Goal: Communication & Community: Answer question/provide support

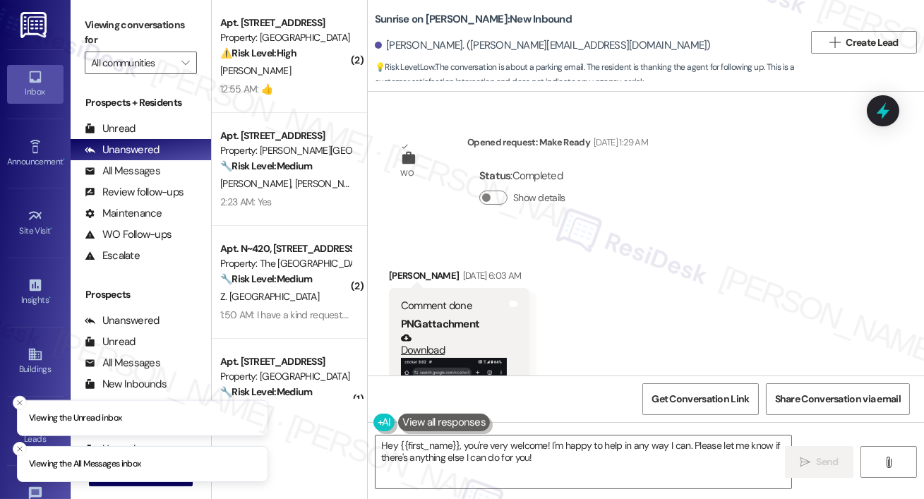
scroll to position [2832, 0]
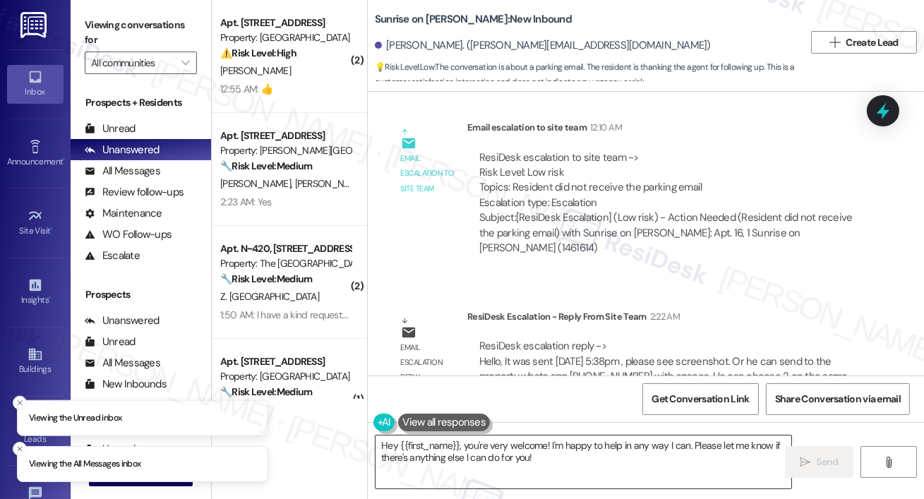
click at [541, 455] on textarea "Hey {{first_name}}, you're very welcome! I'm happy to help in any way I can. Pl…" at bounding box center [583, 461] width 416 height 53
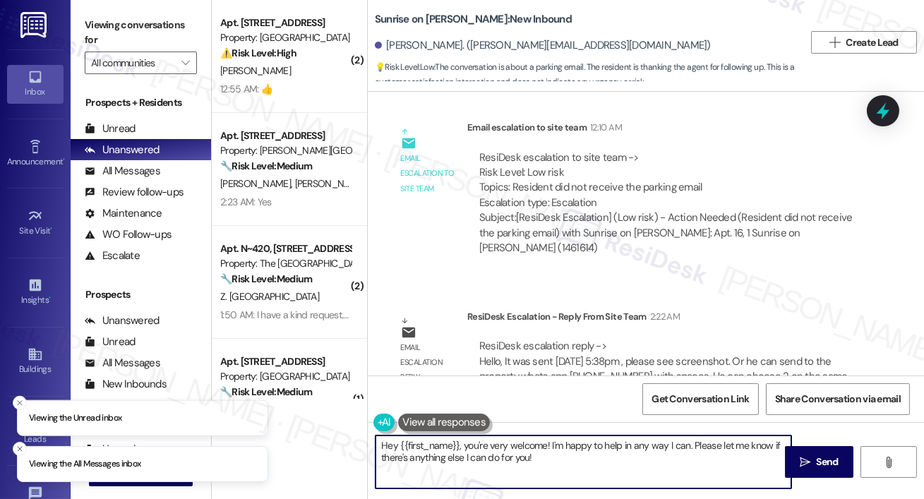
drag, startPoint x: 552, startPoint y: 461, endPoint x: 744, endPoint y: 469, distance: 191.4
click at [461, 447] on textarea "Hey {{first_name}}, you're very welcome! I'm happy to help in any way I can. Pl…" at bounding box center [583, 461] width 416 height 53
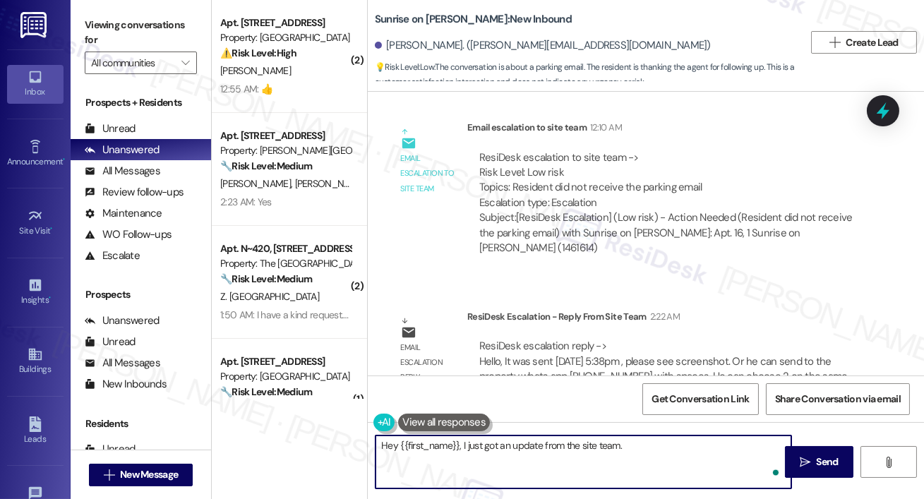
paste textarea "It was sent on September 12 at 5:38 PM (please see the attached screenshot). Yo…"
type textarea "Hey {{first_name}}, I just got an update from the site team. It was sent on Sep…"
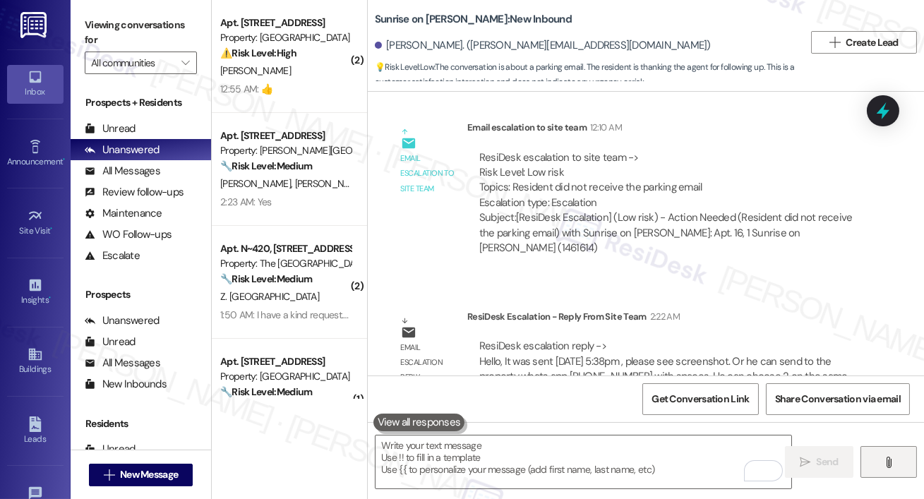
click at [884, 465] on icon "" at bounding box center [888, 461] width 11 height 11
click at [876, 464] on button "" at bounding box center [888, 462] width 56 height 32
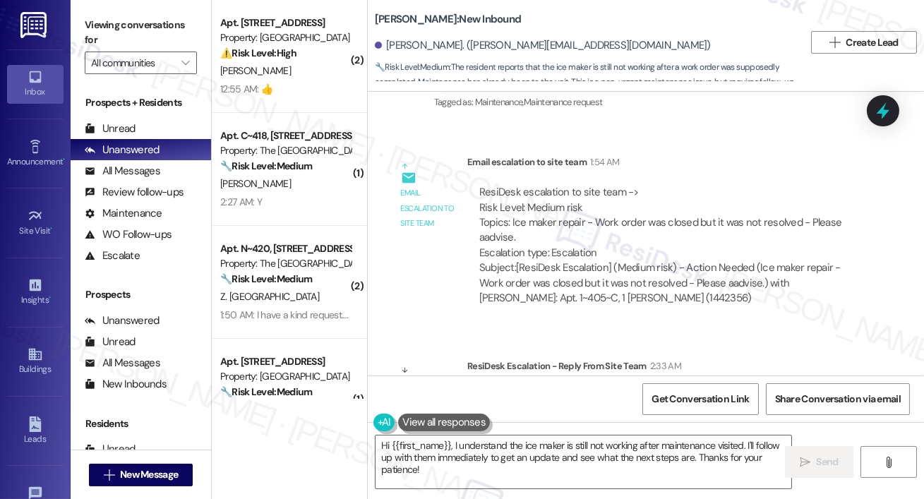
scroll to position [1400, 0]
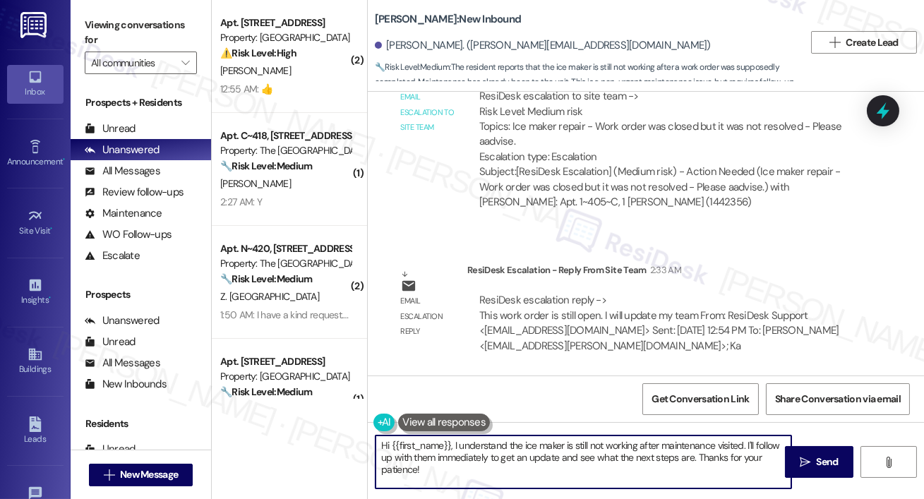
drag, startPoint x: 504, startPoint y: 466, endPoint x: 483, endPoint y: 454, distance: 24.9
click at [504, 466] on textarea "Hi {{first_name}}, I understand the ice maker is still not working after mainte…" at bounding box center [583, 461] width 416 height 53
drag, startPoint x: 483, startPoint y: 454, endPoint x: 473, endPoint y: 437, distance: 20.2
click at [472, 444] on textarea "Hi {{first_name}}, I understand the ice maker is still not working after mainte…" at bounding box center [583, 461] width 416 height 53
type textarea "Hi {{first_name}}, I just got an update from the siteteam. The ice maker servic…"
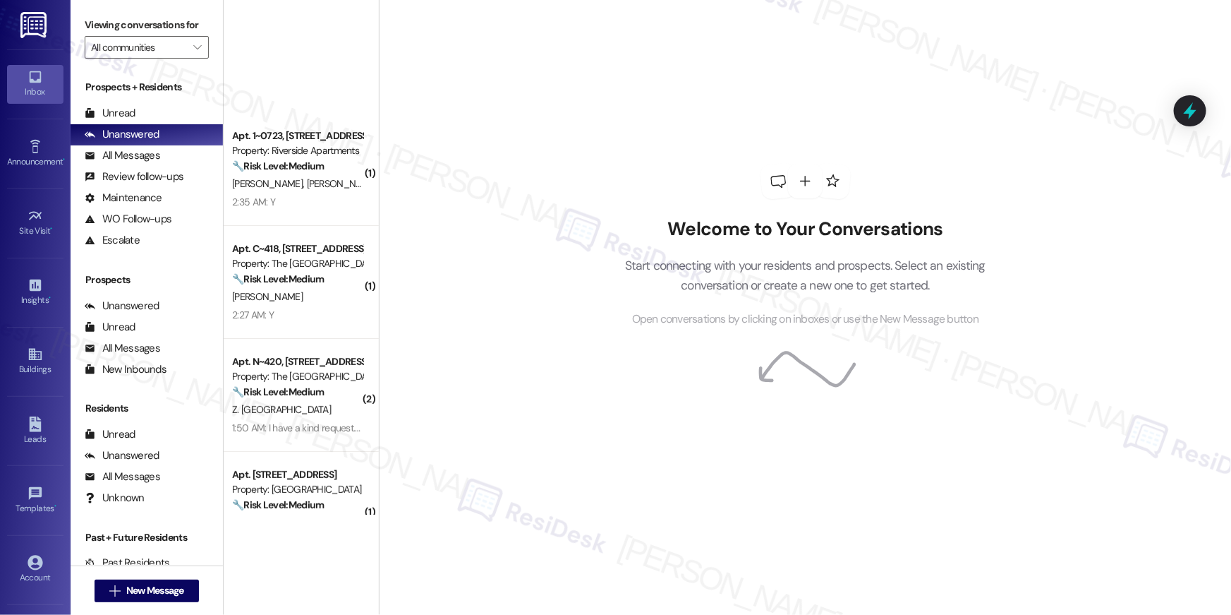
scroll to position [388, 0]
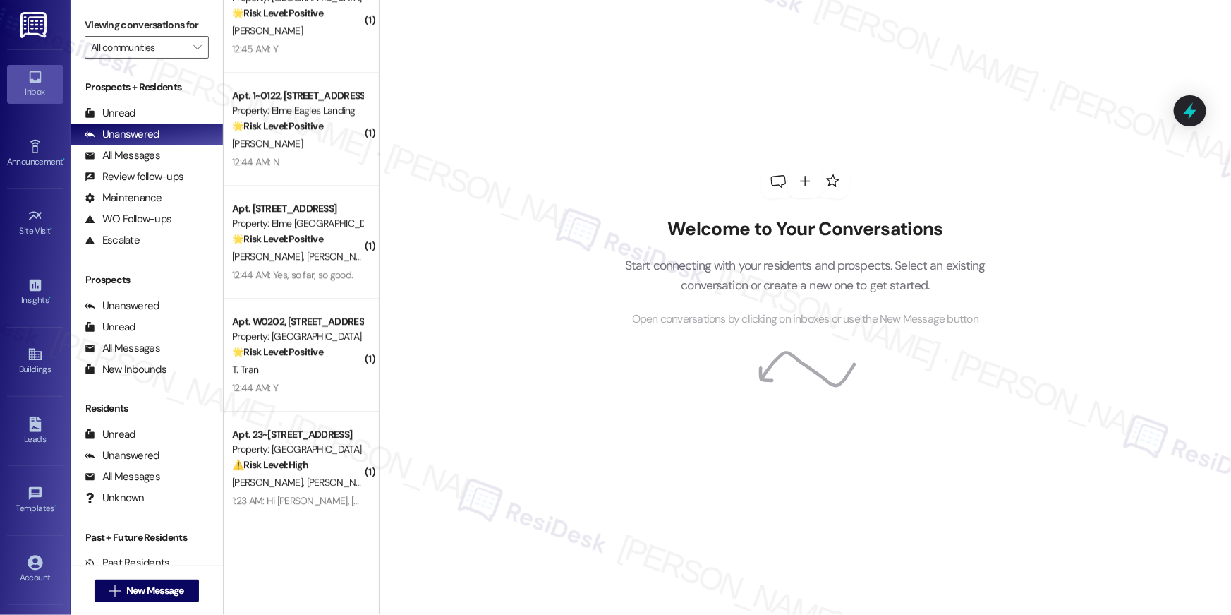
scroll to position [4344, 0]
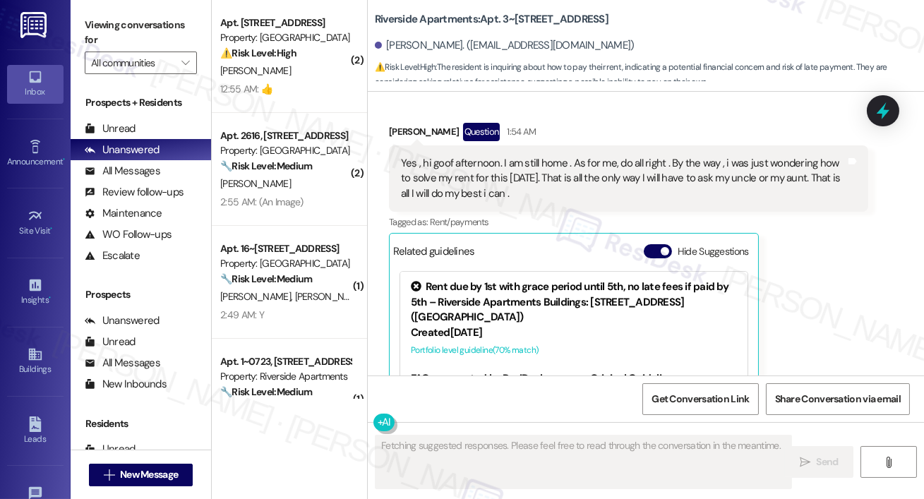
scroll to position [207, 0]
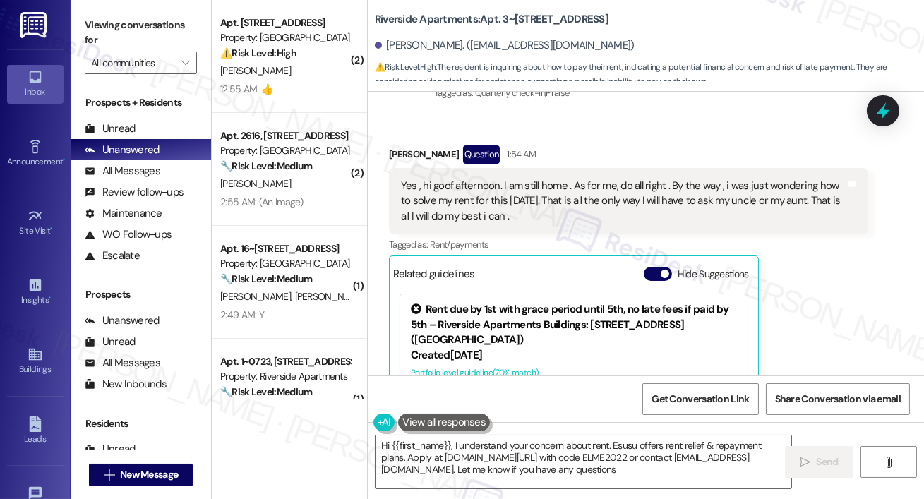
type textarea "Hi {{first_name}}, I understand your concern about rent. Esusu offers rent reli…"
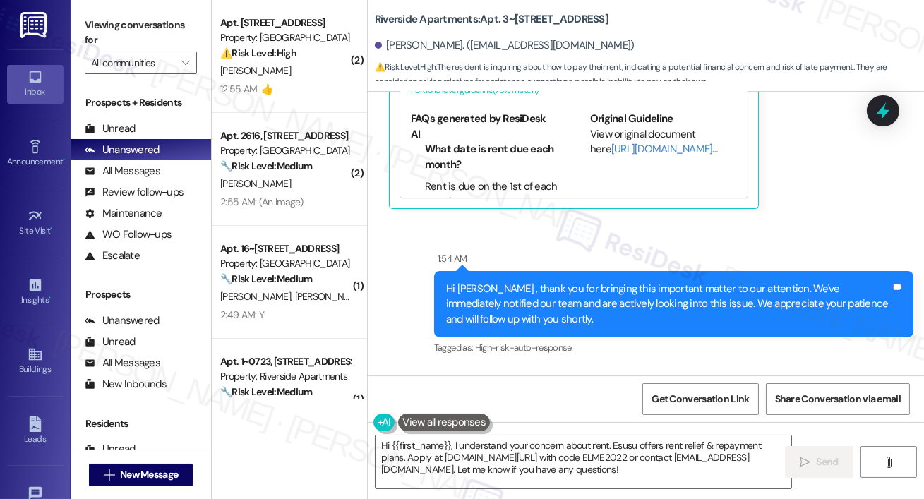
scroll to position [851, 0]
